Goal: Transaction & Acquisition: Purchase product/service

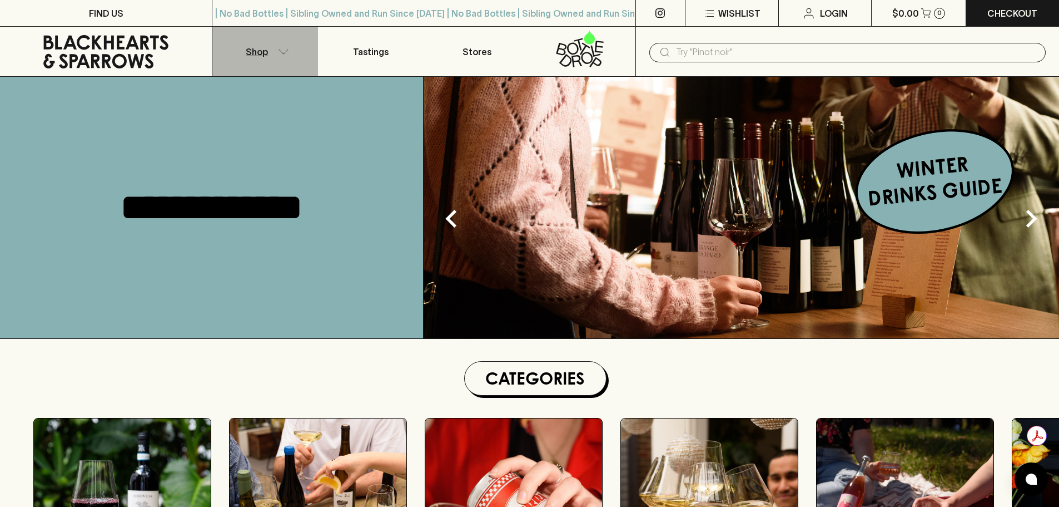
click at [257, 54] on p "Shop" at bounding box center [257, 51] width 22 height 13
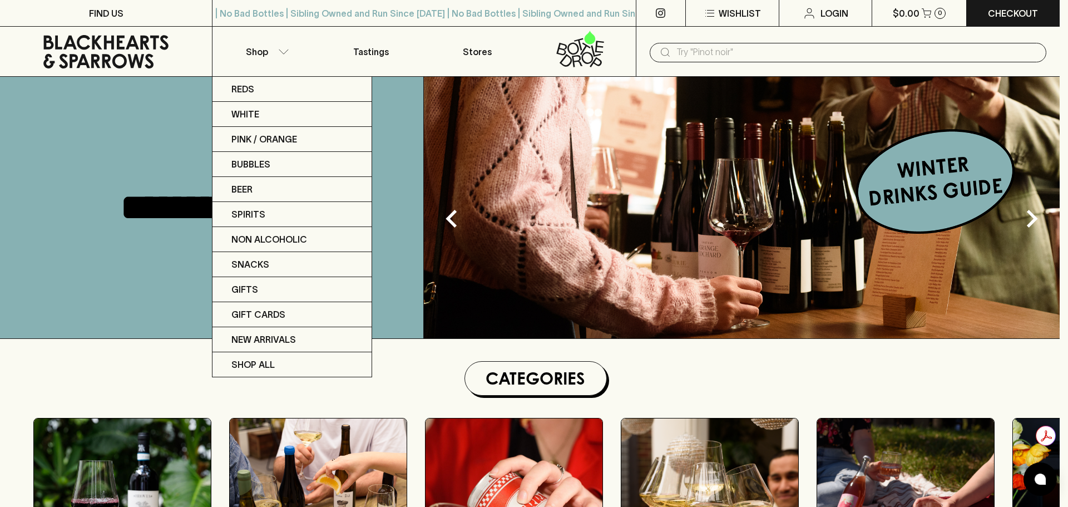
click at [141, 214] on div at bounding box center [534, 253] width 1068 height 507
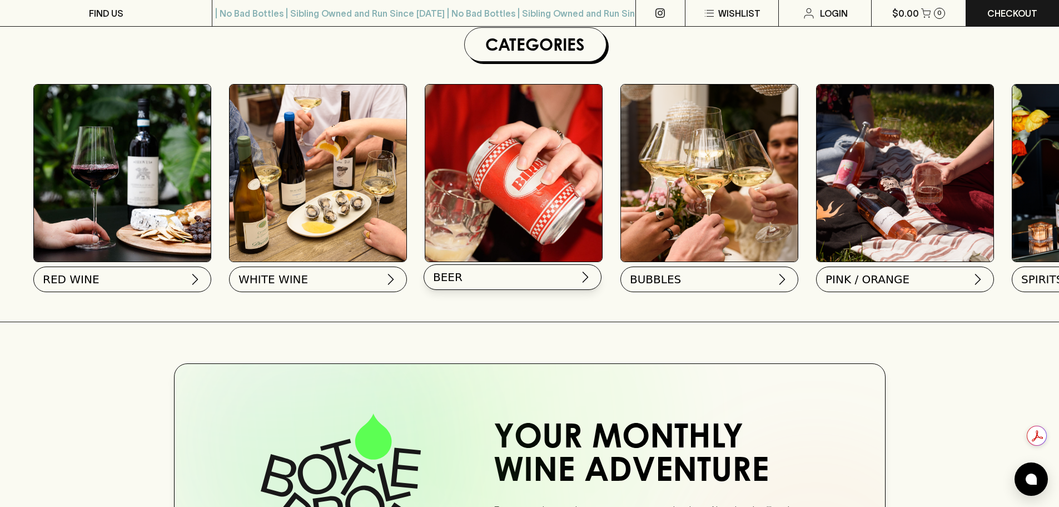
click at [495, 281] on button "BEER" at bounding box center [513, 277] width 178 height 26
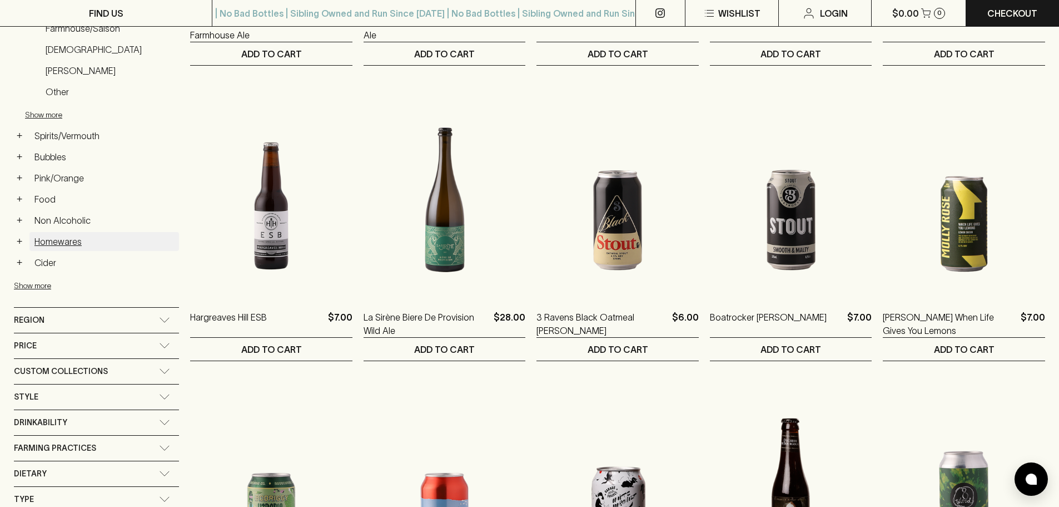
scroll to position [420, 0]
click at [121, 403] on div "Style" at bounding box center [86, 397] width 145 height 14
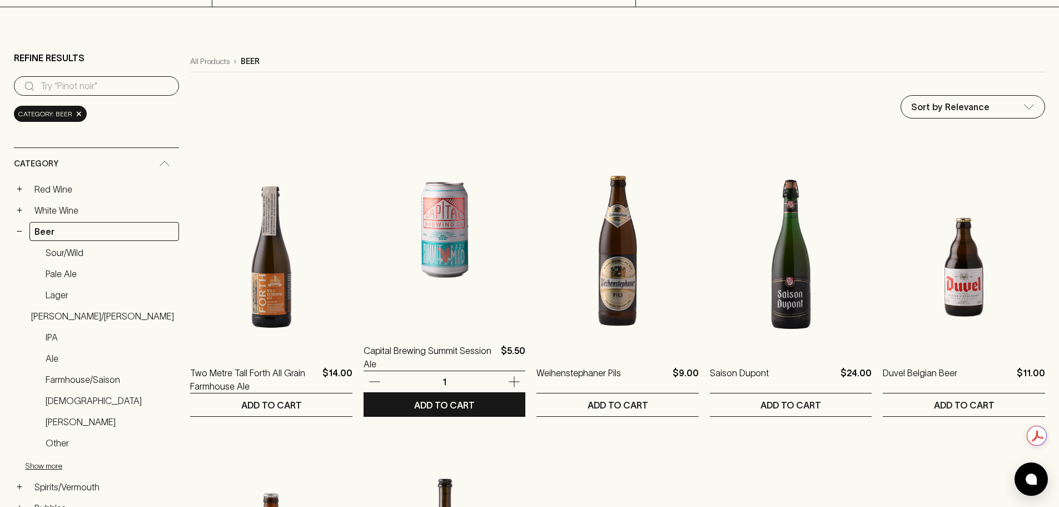
scroll to position [167, 0]
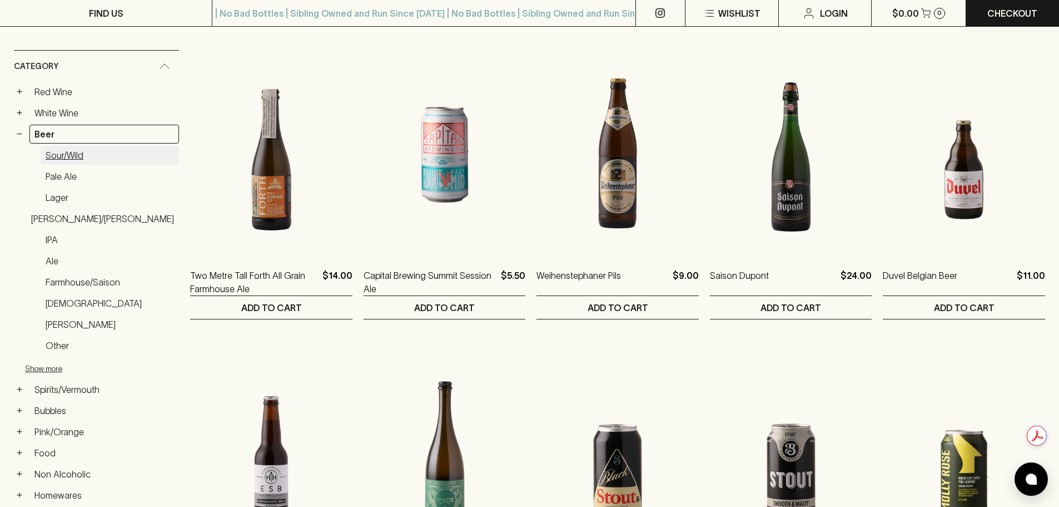
click at [59, 150] on link "Sour/Wild" at bounding box center [110, 155] width 138 height 19
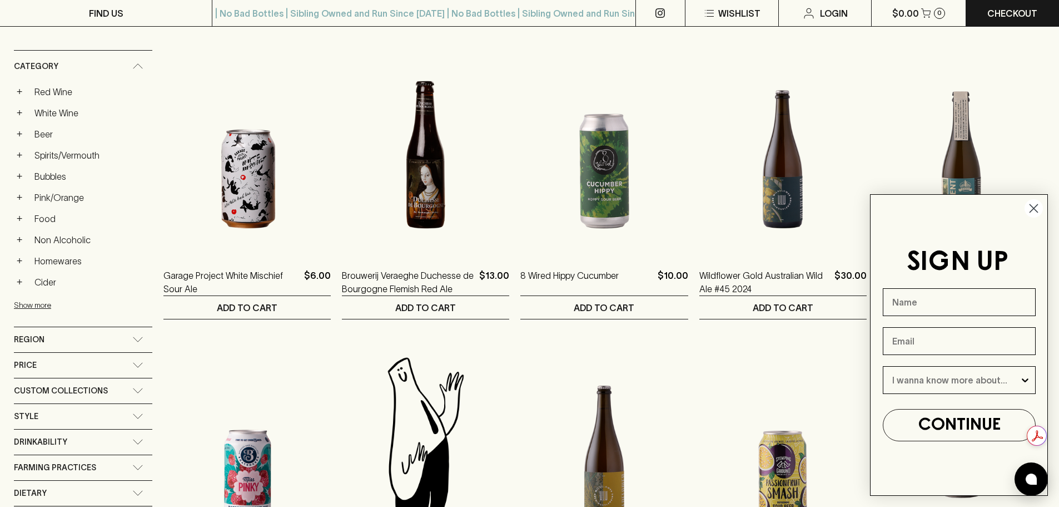
click at [1036, 210] on icon "Close dialog" at bounding box center [1034, 209] width 8 height 8
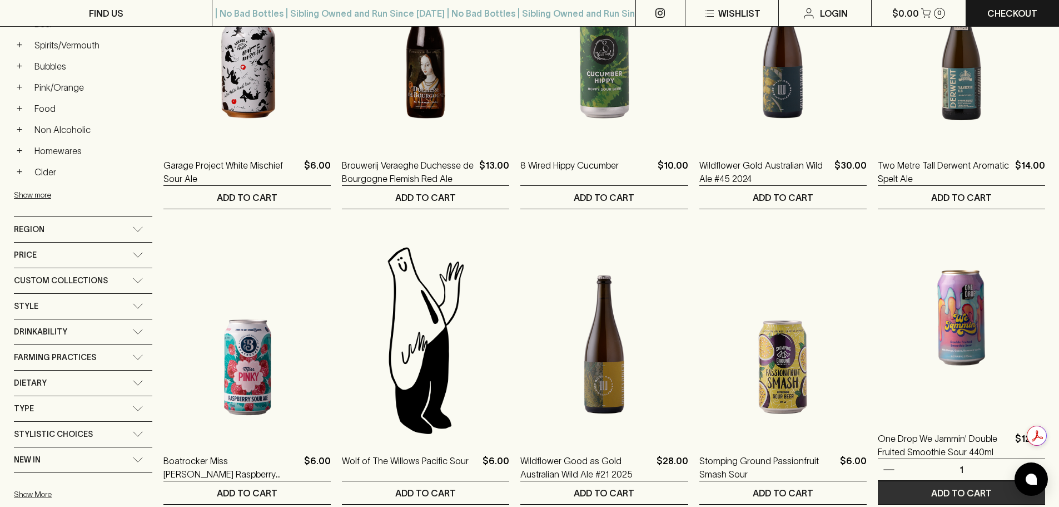
scroll to position [278, 0]
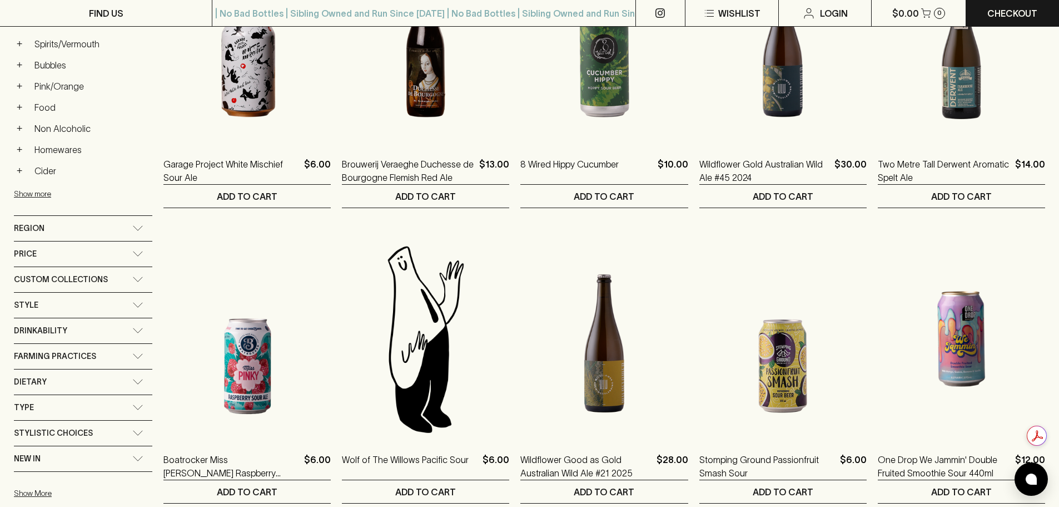
click at [694, 195] on ol "Garage Project White Mischief Sour Ale $6.00 1 Can 0 ​ ADD TO CART Brouwerij Ve…" at bounding box center [604, 509] width 882 height 1170
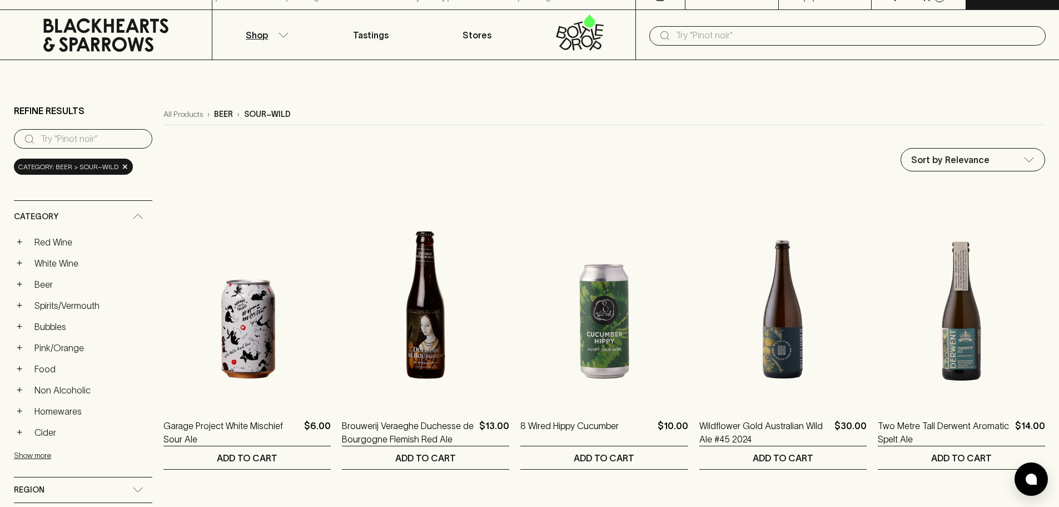
scroll to position [0, 0]
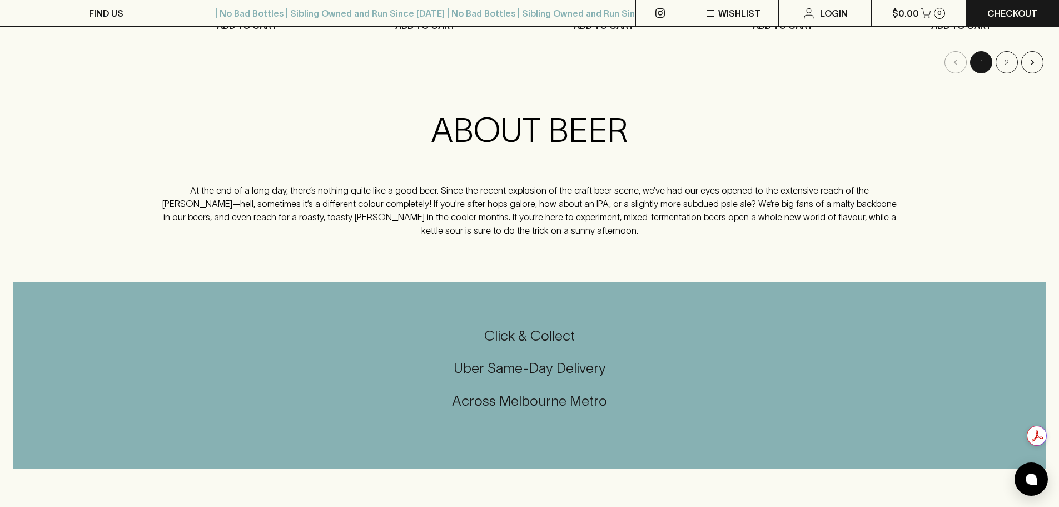
scroll to position [1057, 0]
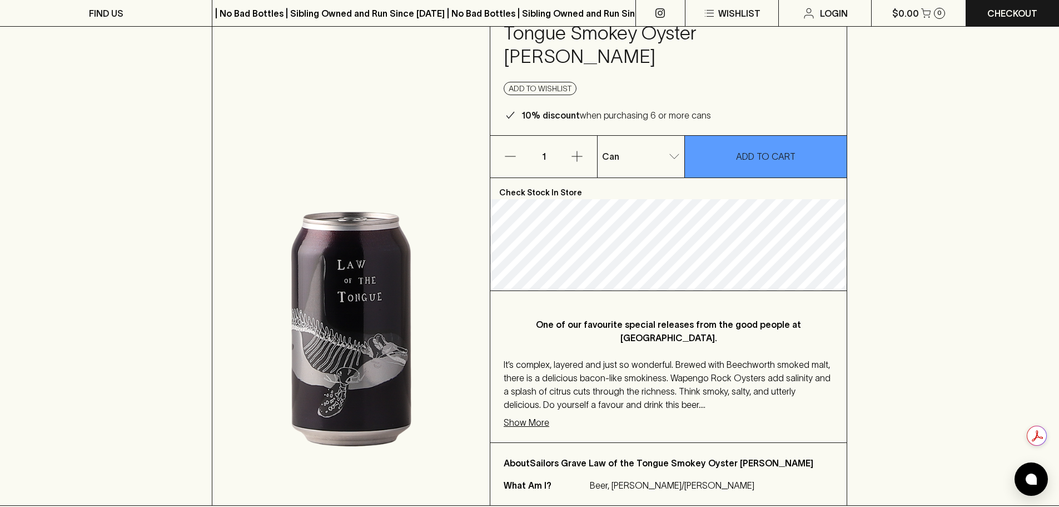
scroll to position [111, 0]
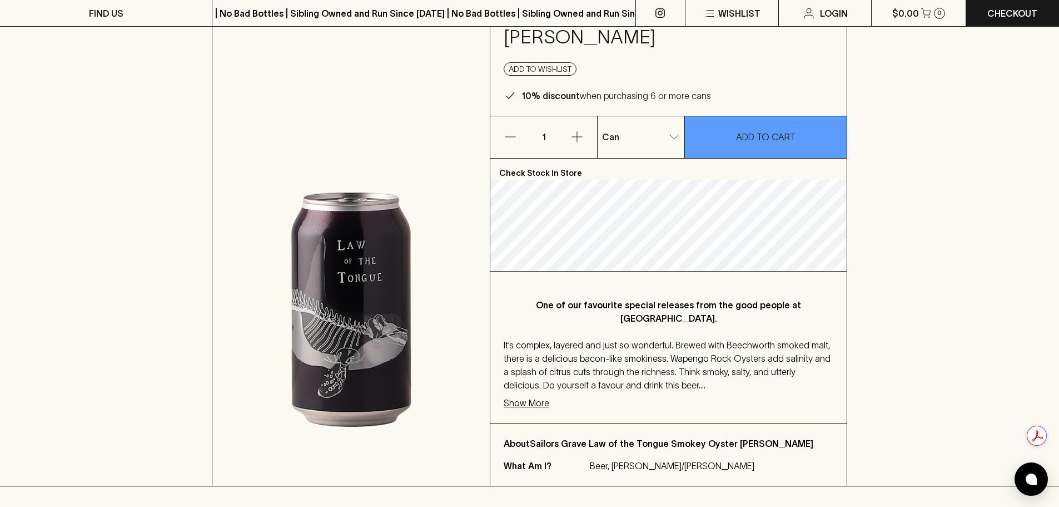
click at [524, 396] on p "Show More" at bounding box center [527, 402] width 46 height 13
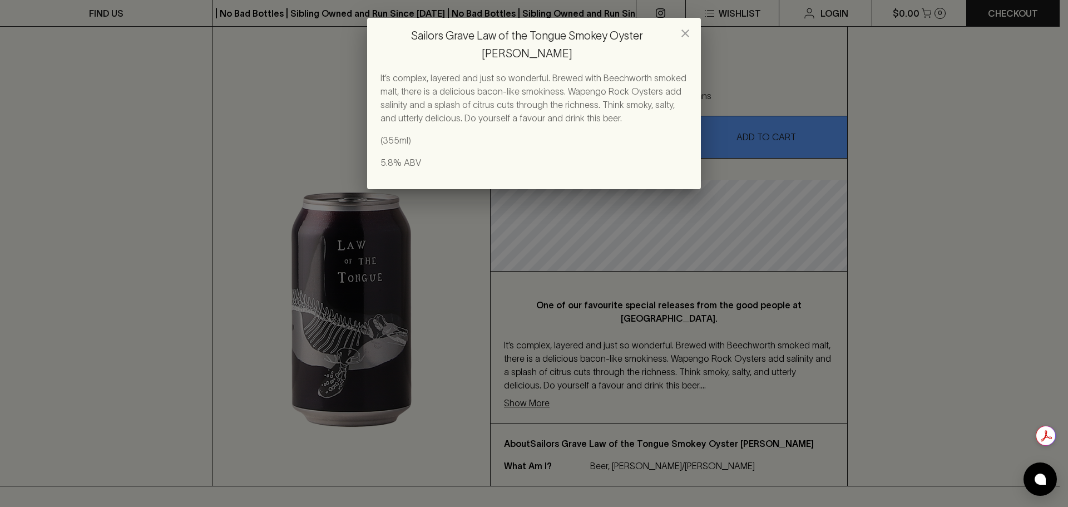
click at [680, 31] on icon "close" at bounding box center [684, 33] width 13 height 13
